Goal: Information Seeking & Learning: Learn about a topic

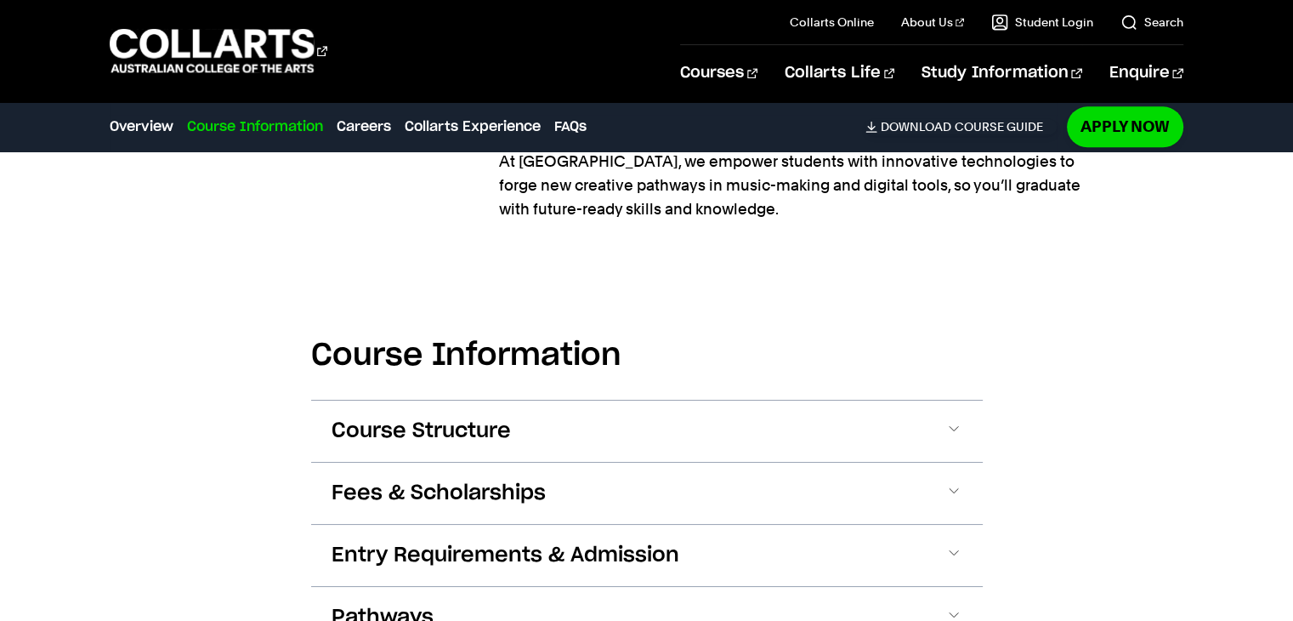
scroll to position [2002, 0]
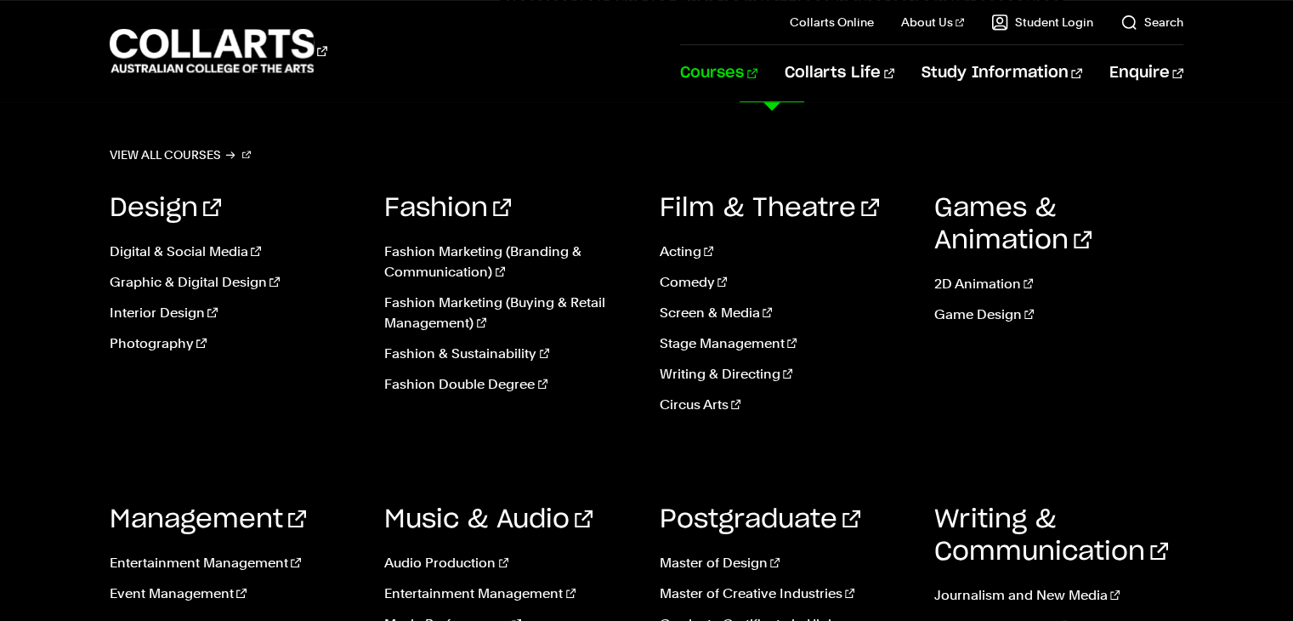
click at [758, 71] on link "Courses" at bounding box center [718, 73] width 77 height 56
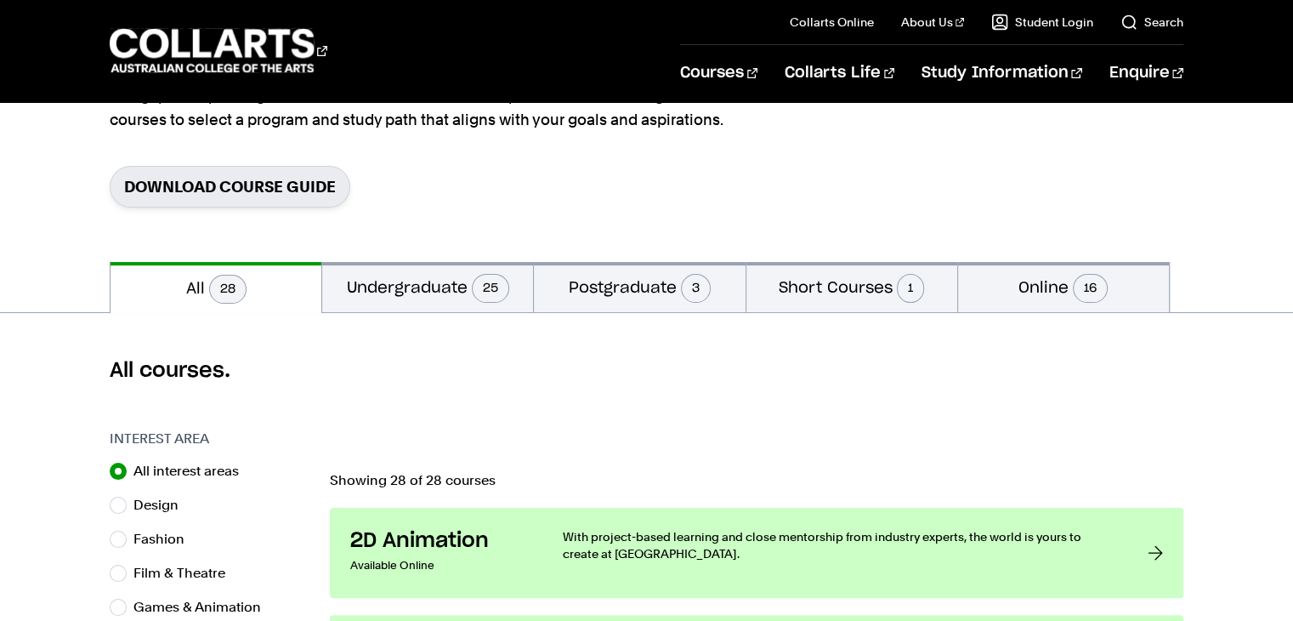
scroll to position [221, 0]
click at [830, 286] on button "Short Courses 1" at bounding box center [852, 286] width 211 height 50
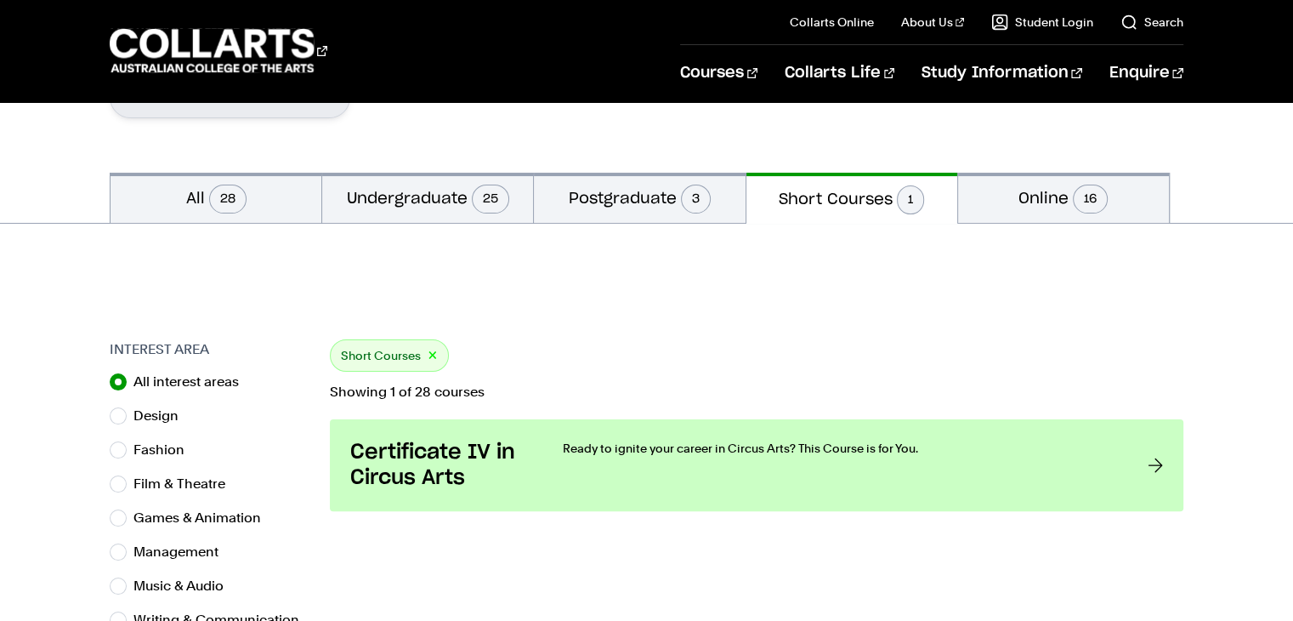
scroll to position [315, 0]
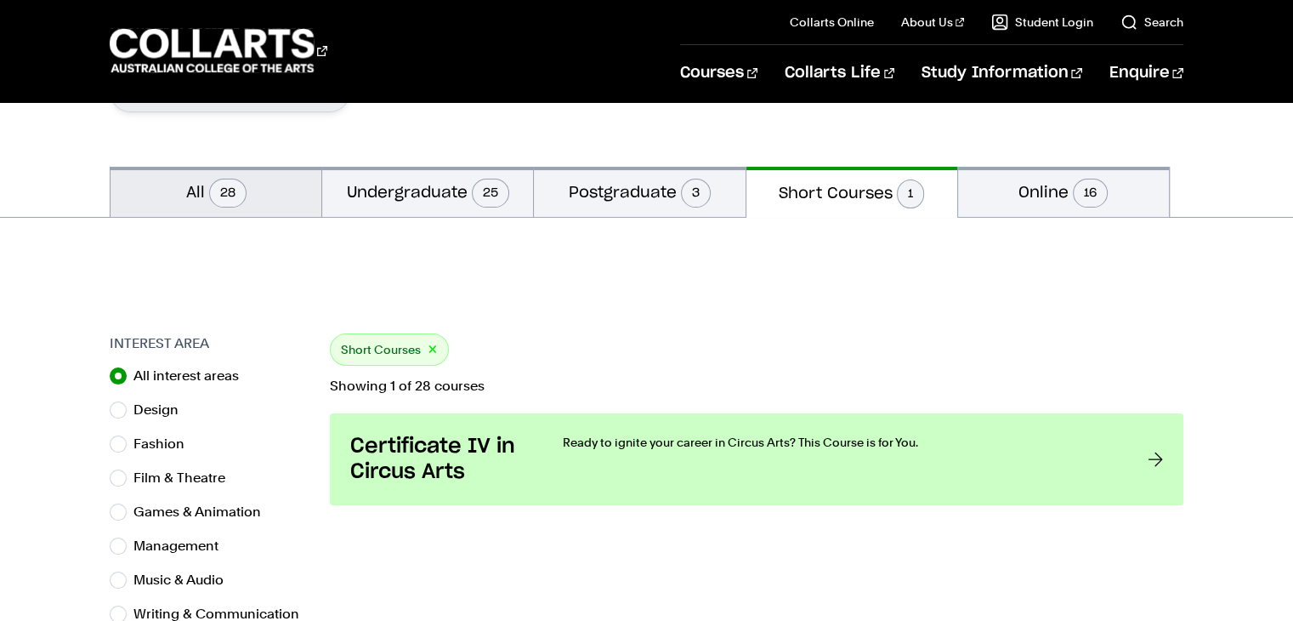
click at [245, 196] on span "28" at bounding box center [227, 193] width 37 height 29
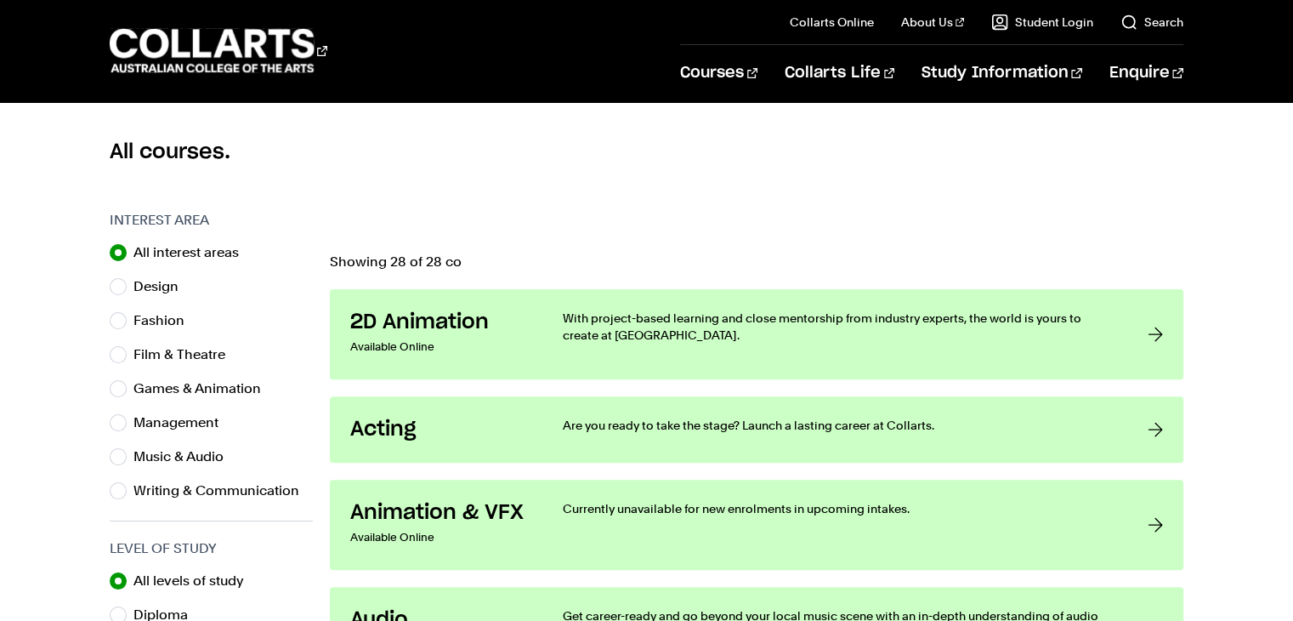
scroll to position [445, 0]
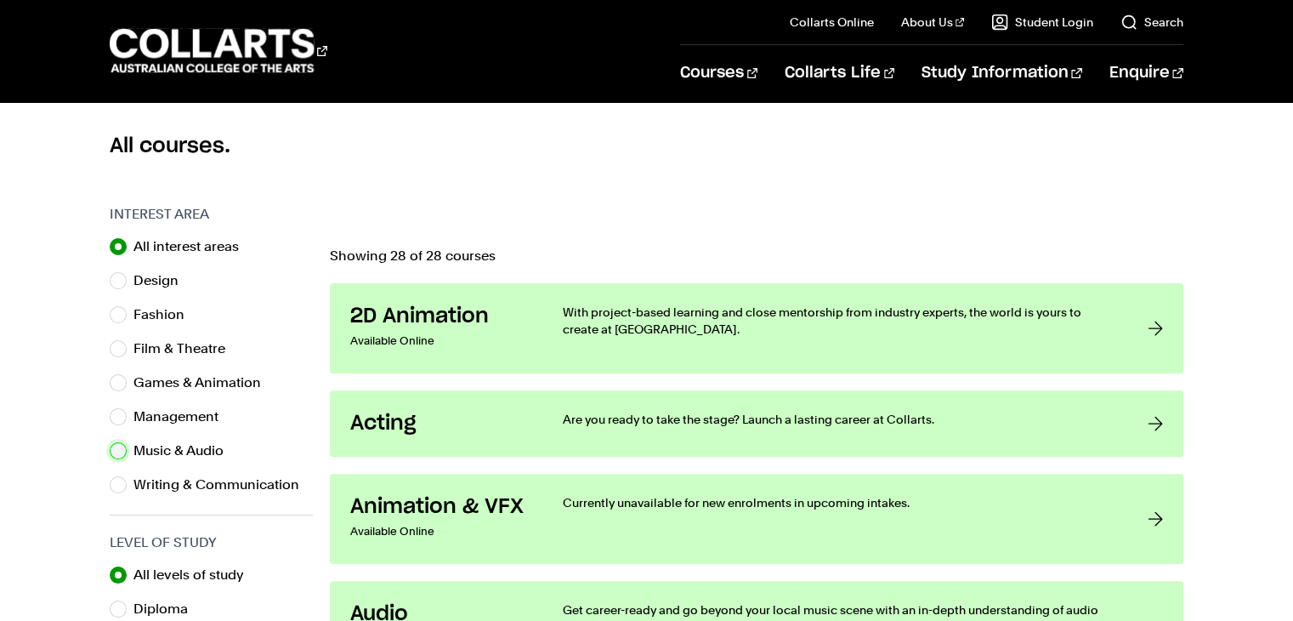
click at [118, 453] on input "Music & Audio" at bounding box center [118, 450] width 17 height 17
radio input "true"
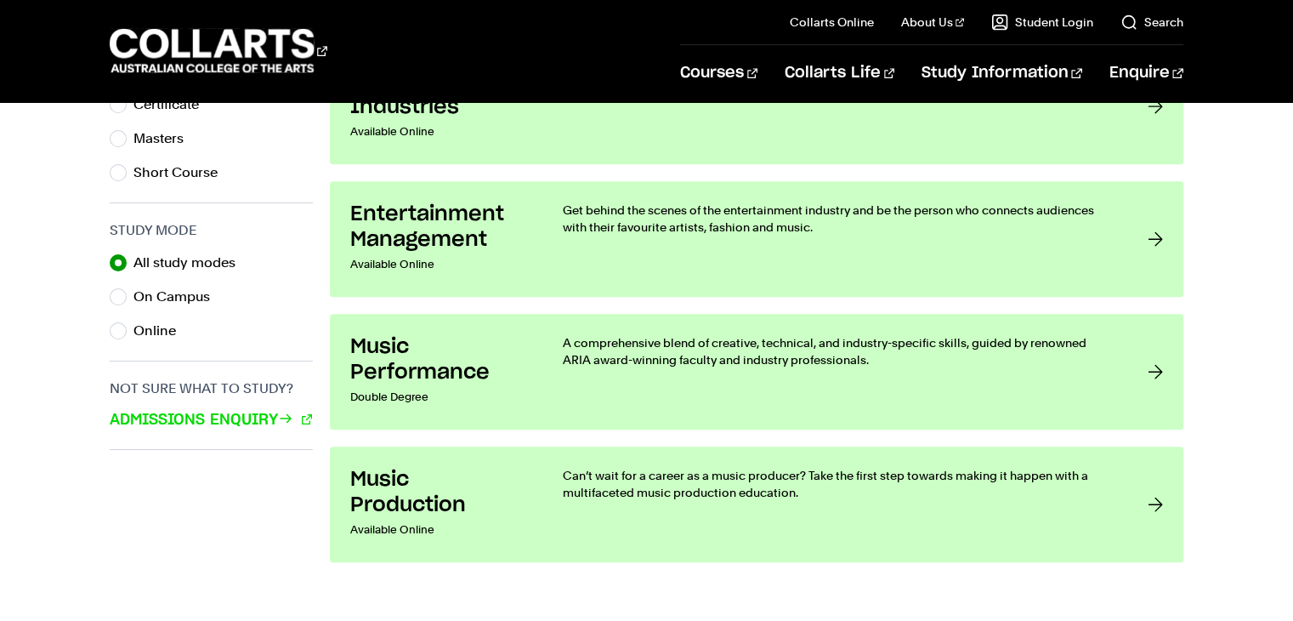
scroll to position [1083, 0]
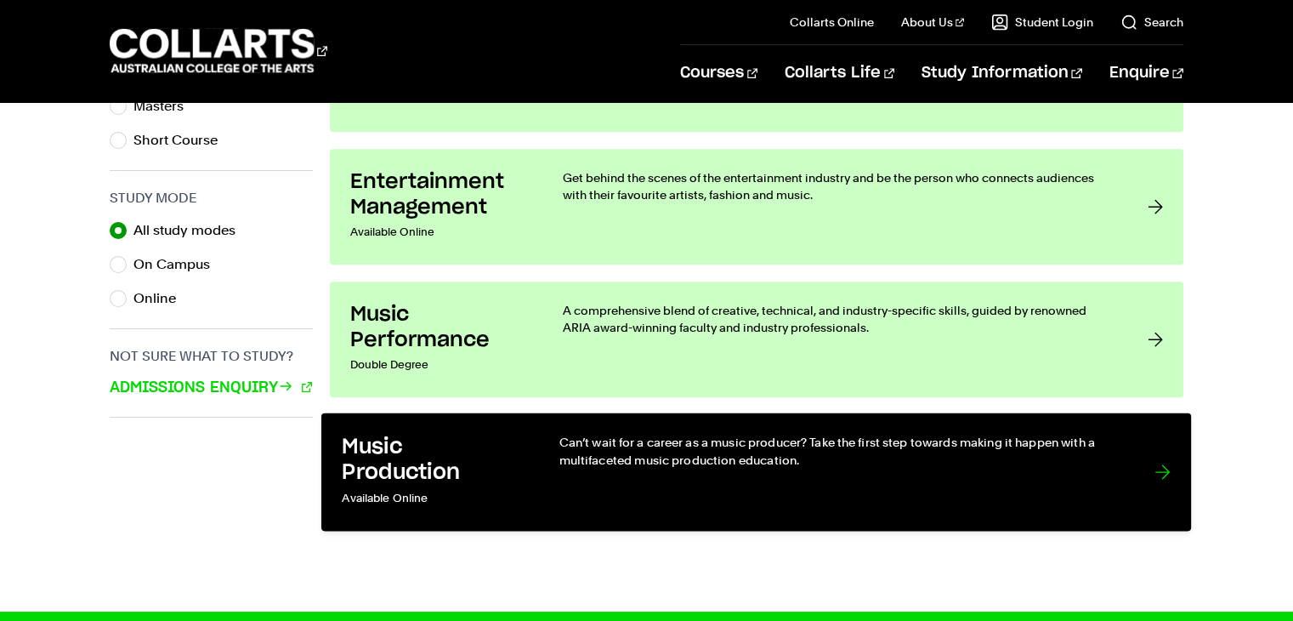
click at [1022, 470] on div "Can’t wait for a career as a music producer? Take the first step towards making…" at bounding box center [839, 472] width 561 height 77
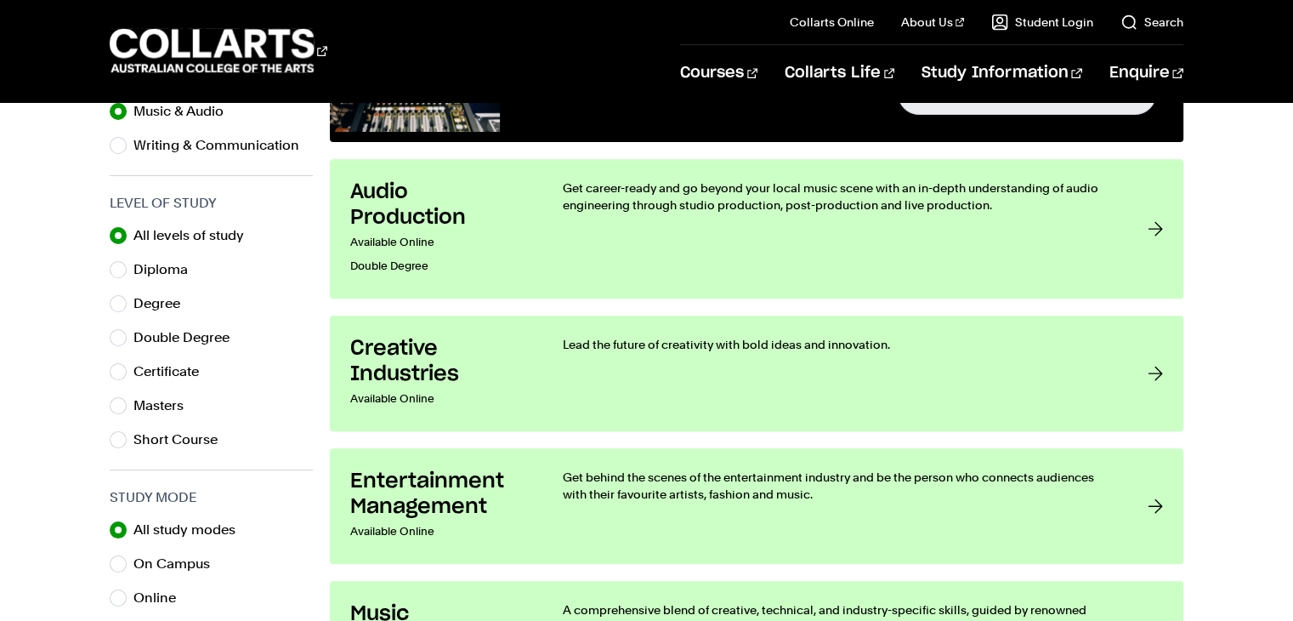
scroll to position [782, 0]
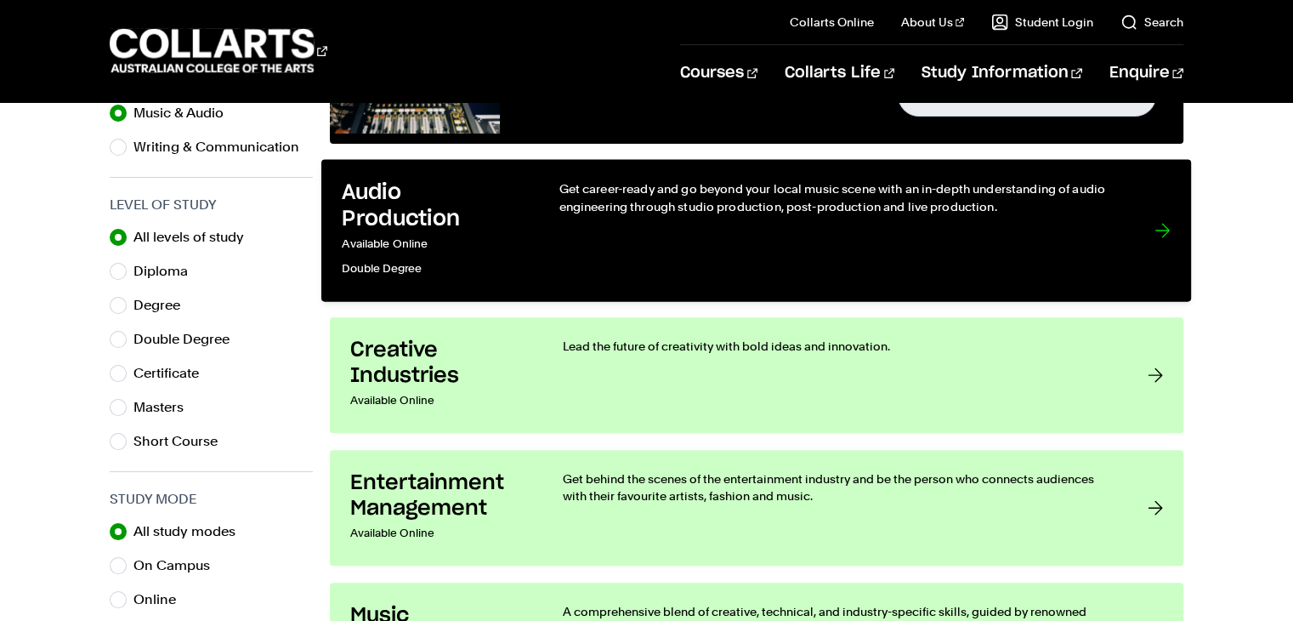
click at [560, 233] on div "Get career-ready and go beyond your local music scene with an in-depth understa…" at bounding box center [839, 229] width 561 height 100
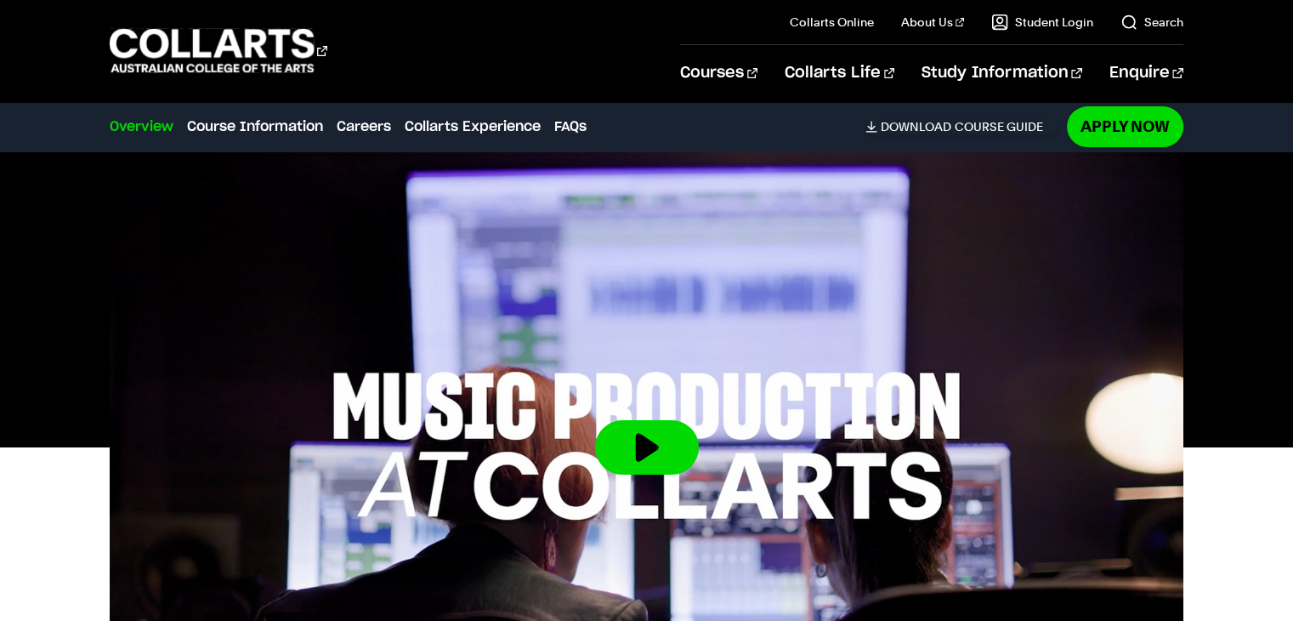
scroll to position [466, 0]
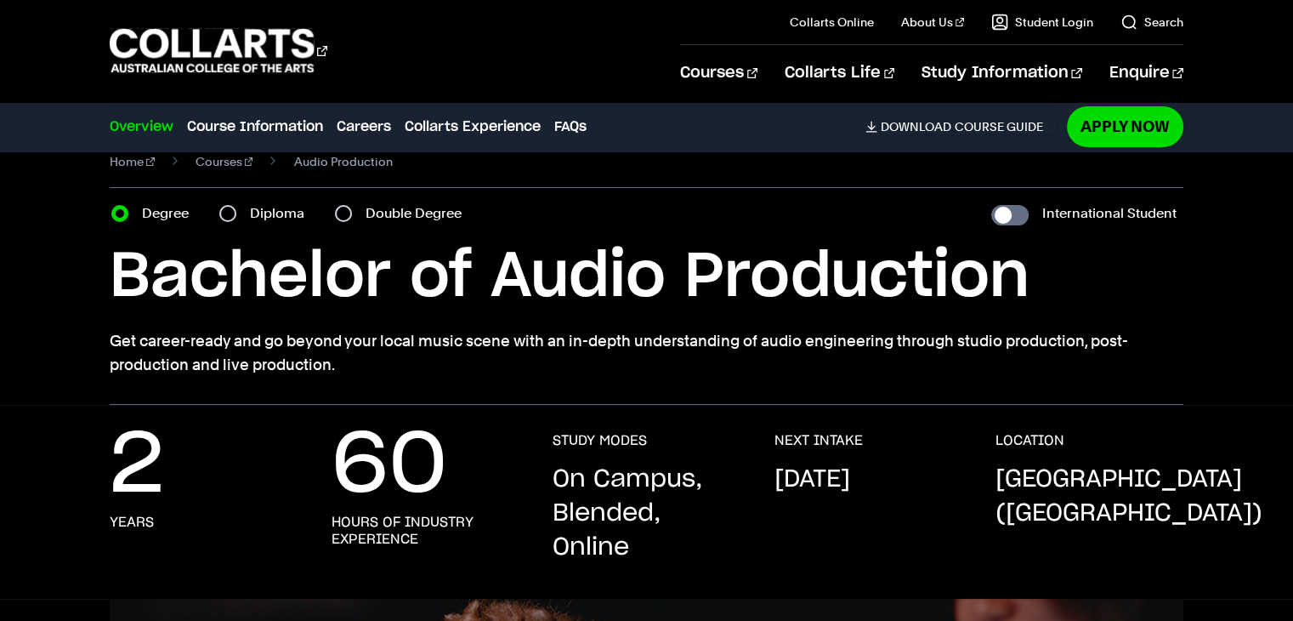
scroll to position [31, 0]
